Goal: Task Accomplishment & Management: Manage account settings

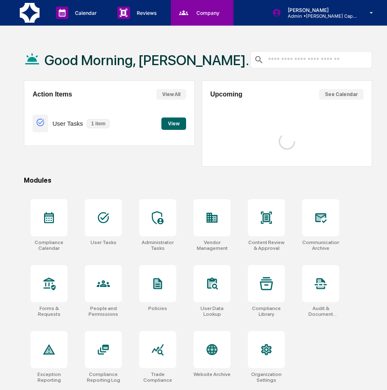
click at [184, 13] on icon at bounding box center [184, 13] width 12 height 12
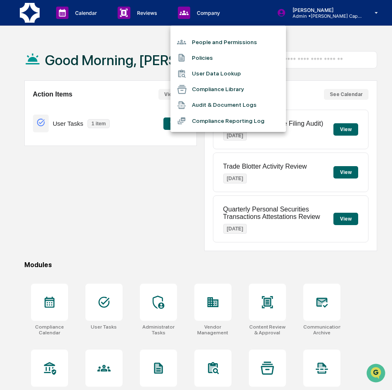
click at [200, 37] on li "People and Permissions" at bounding box center [227, 42] width 115 height 16
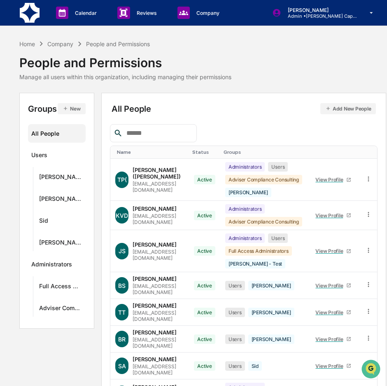
scroll to position [0, 28]
click at [370, 179] on icon at bounding box center [369, 178] width 1 height 5
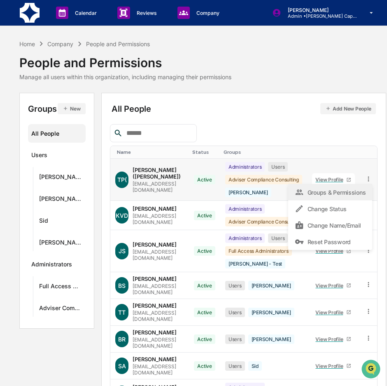
click at [363, 194] on div "Groups & Permissions" at bounding box center [330, 192] width 71 height 10
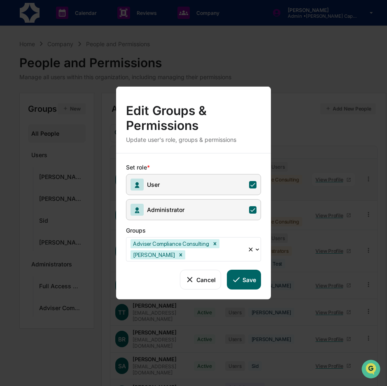
click at [252, 186] on icon at bounding box center [252, 184] width 7 height 7
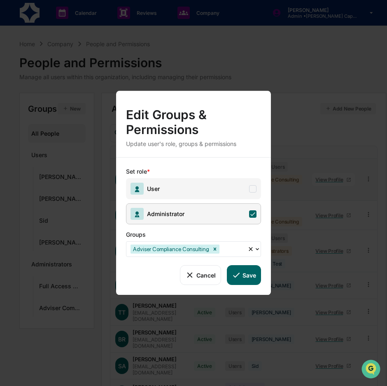
click at [247, 275] on button "Save" at bounding box center [244, 275] width 34 height 20
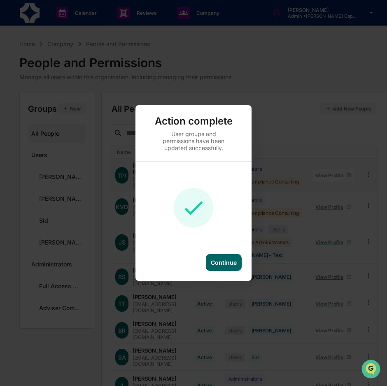
click at [218, 262] on div "Continue" at bounding box center [224, 262] width 26 height 7
